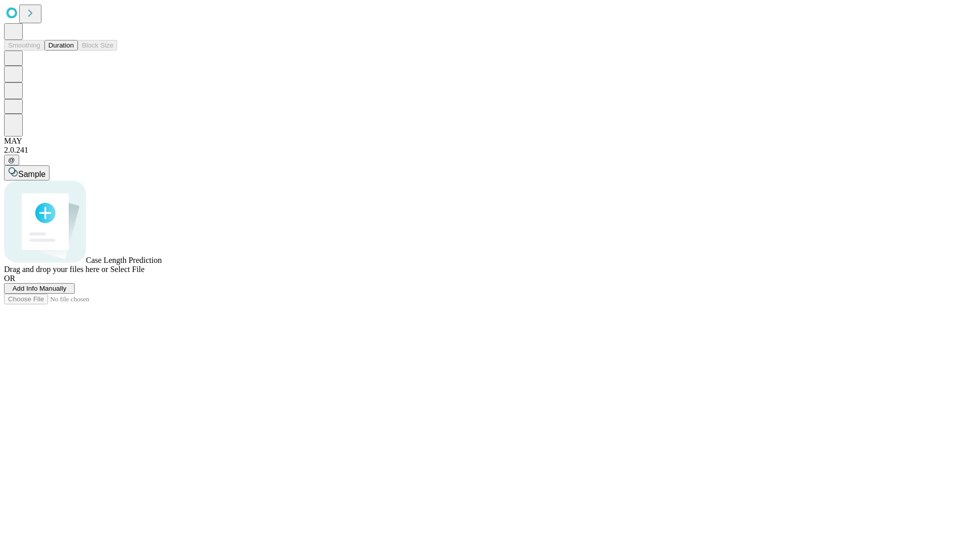
click at [74, 51] on button "Duration" at bounding box center [60, 45] width 33 height 11
click at [67, 292] on span "Add Info Manually" at bounding box center [40, 288] width 54 height 8
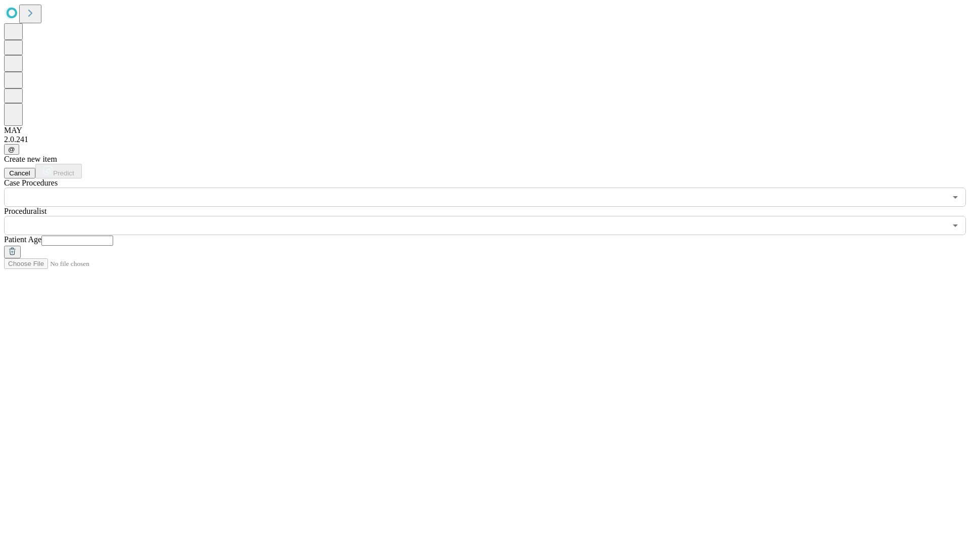
click at [113, 235] on input "text" at bounding box center [77, 240] width 72 height 10
type input "**"
click at [492, 216] on input "text" at bounding box center [475, 225] width 942 height 19
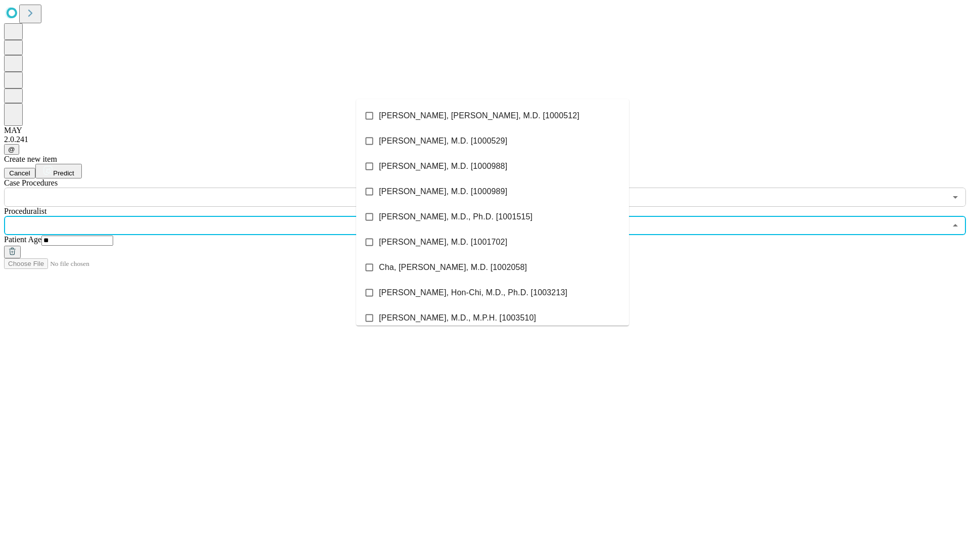
click at [493, 116] on li "[PERSON_NAME], [PERSON_NAME], M.D. [1000512]" at bounding box center [492, 115] width 273 height 25
